Goal: Find specific page/section: Find specific page/section

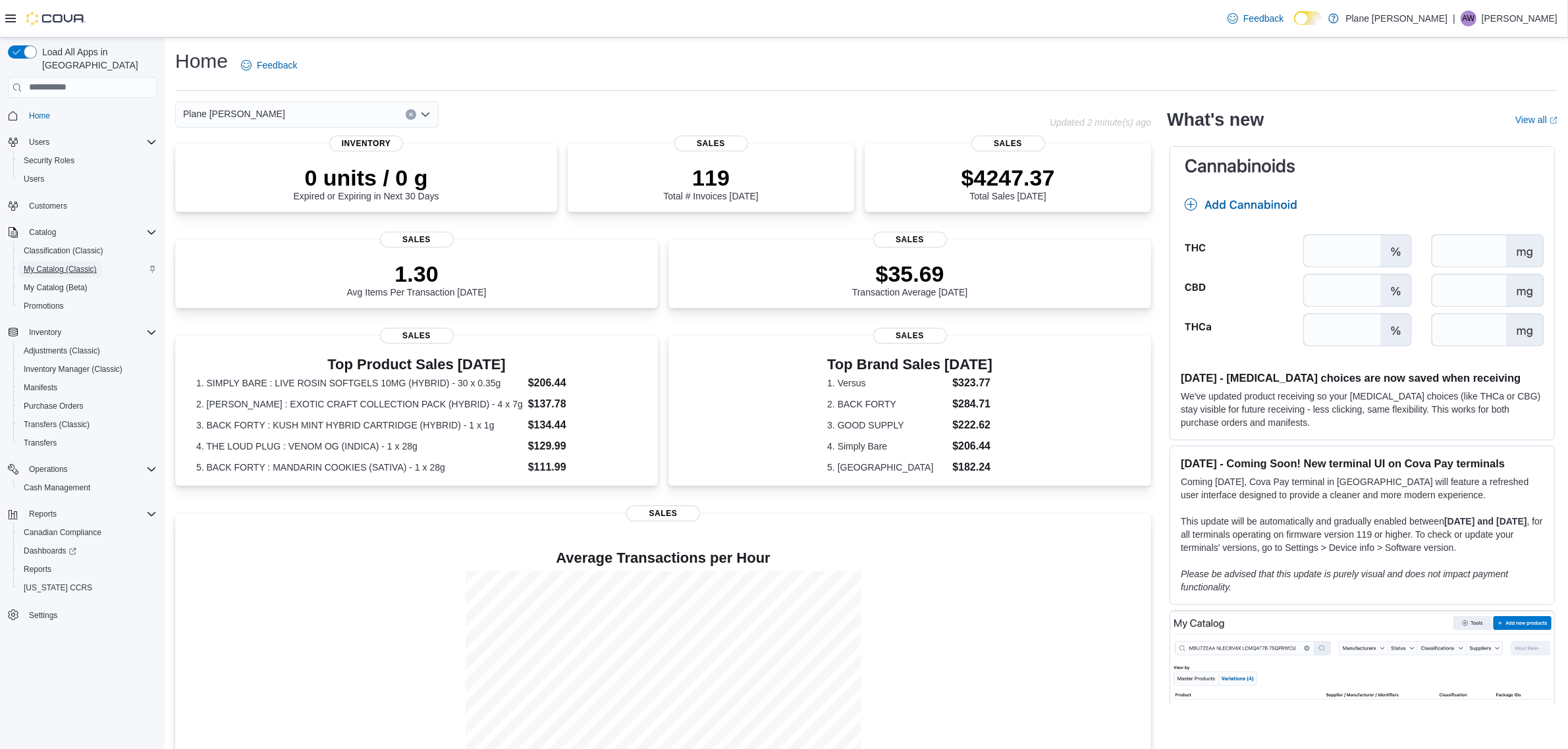
click at [70, 264] on span "My Catalog (Classic)" at bounding box center [60, 269] width 73 height 10
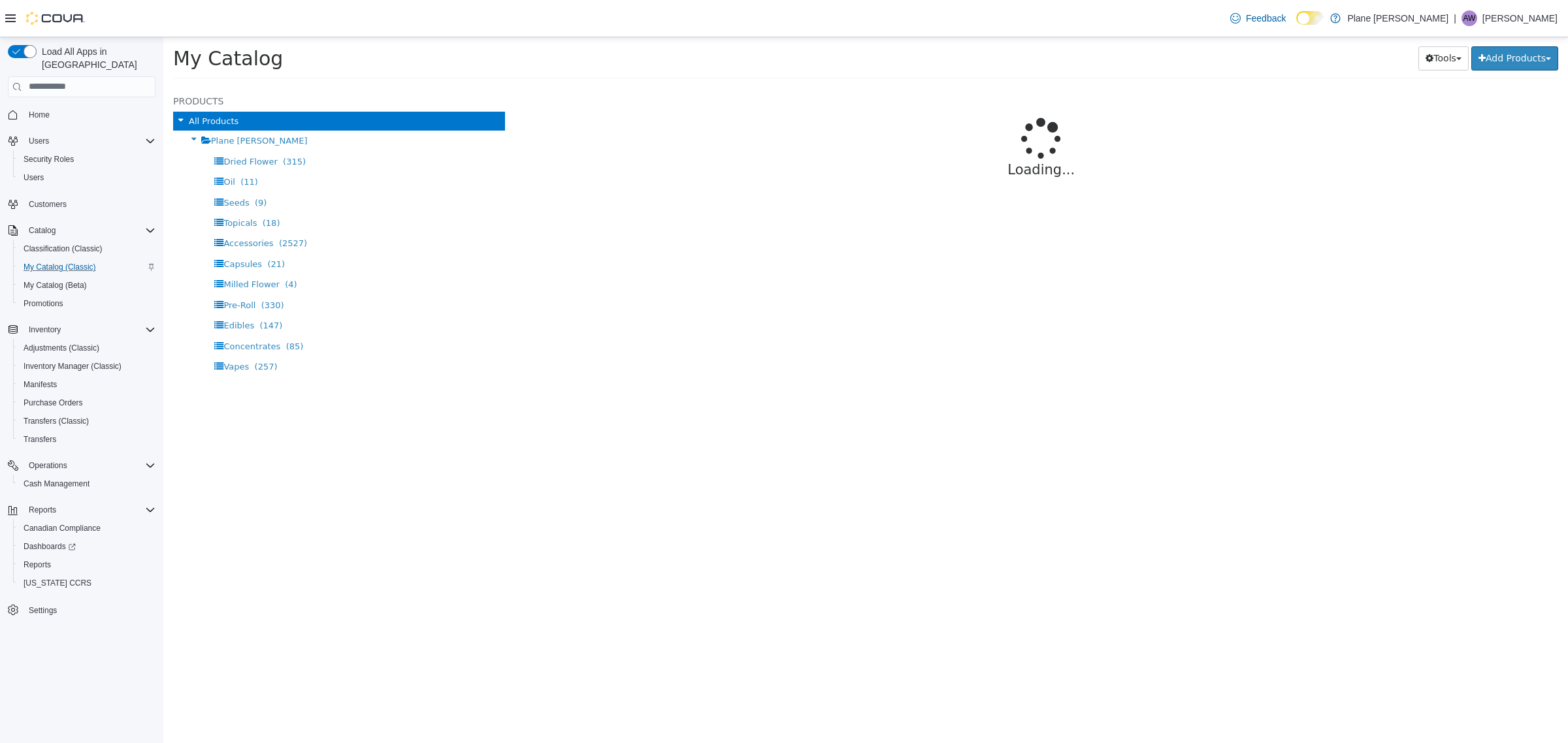
select select "**********"
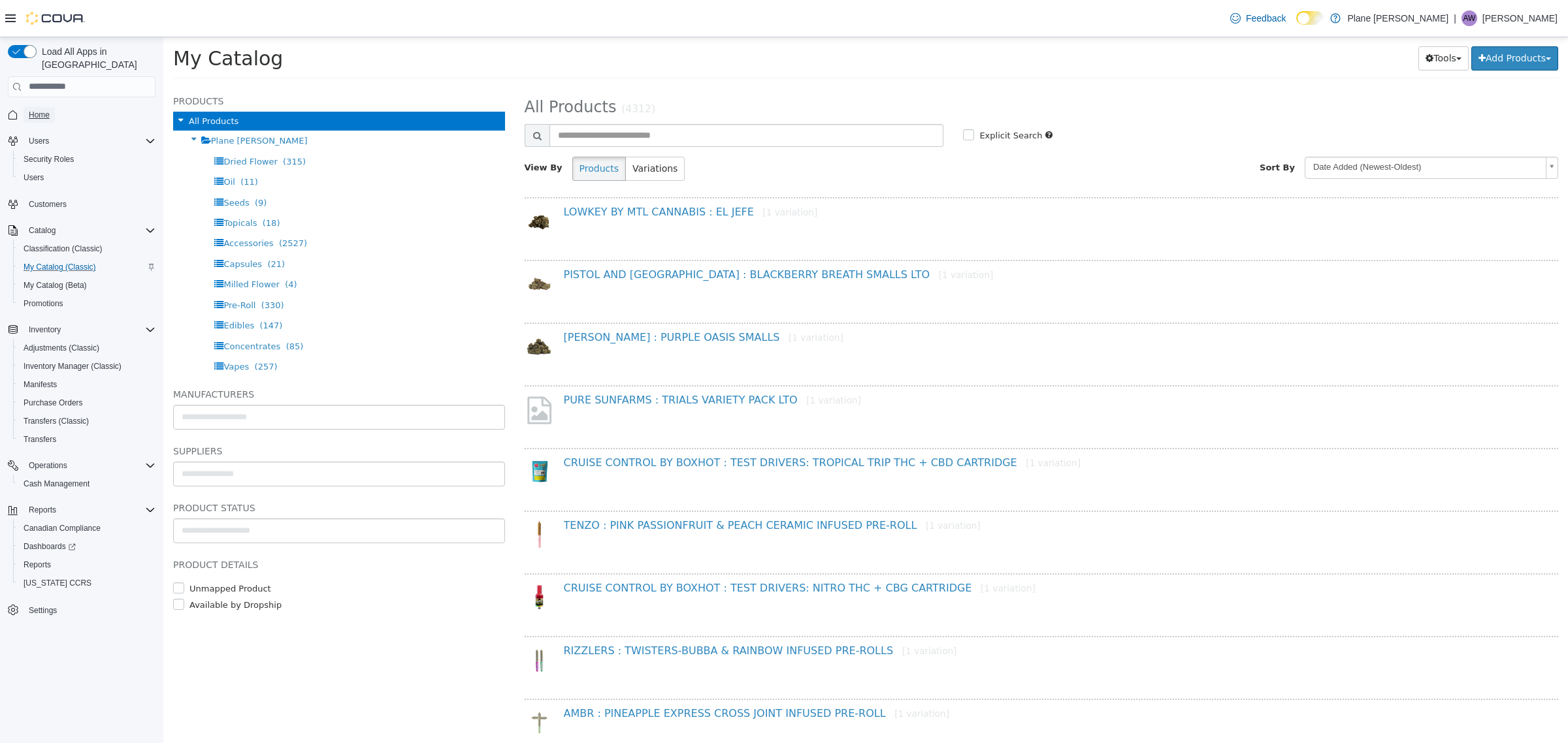
click at [47, 110] on span "Home" at bounding box center [38, 114] width 21 height 10
